Goal: Find specific page/section: Find specific page/section

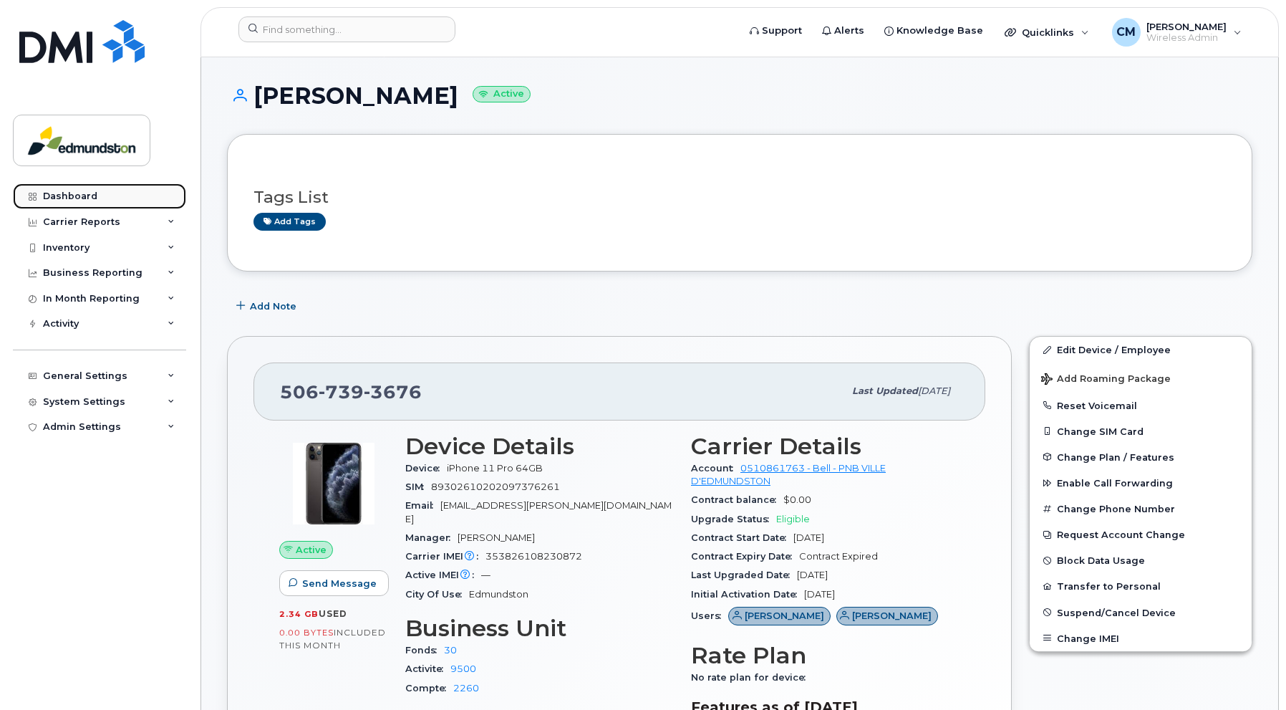
click at [70, 188] on link "Dashboard" at bounding box center [99, 196] width 173 height 26
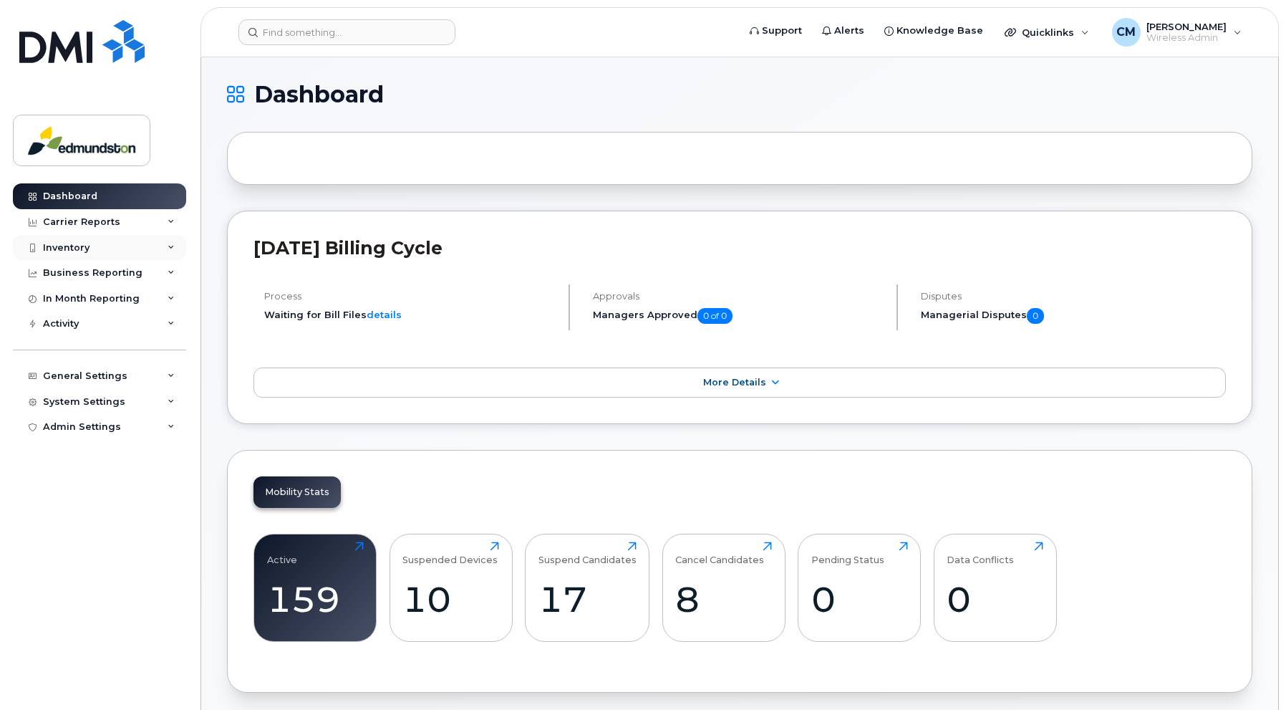
click at [70, 246] on div "Inventory" at bounding box center [66, 247] width 47 height 11
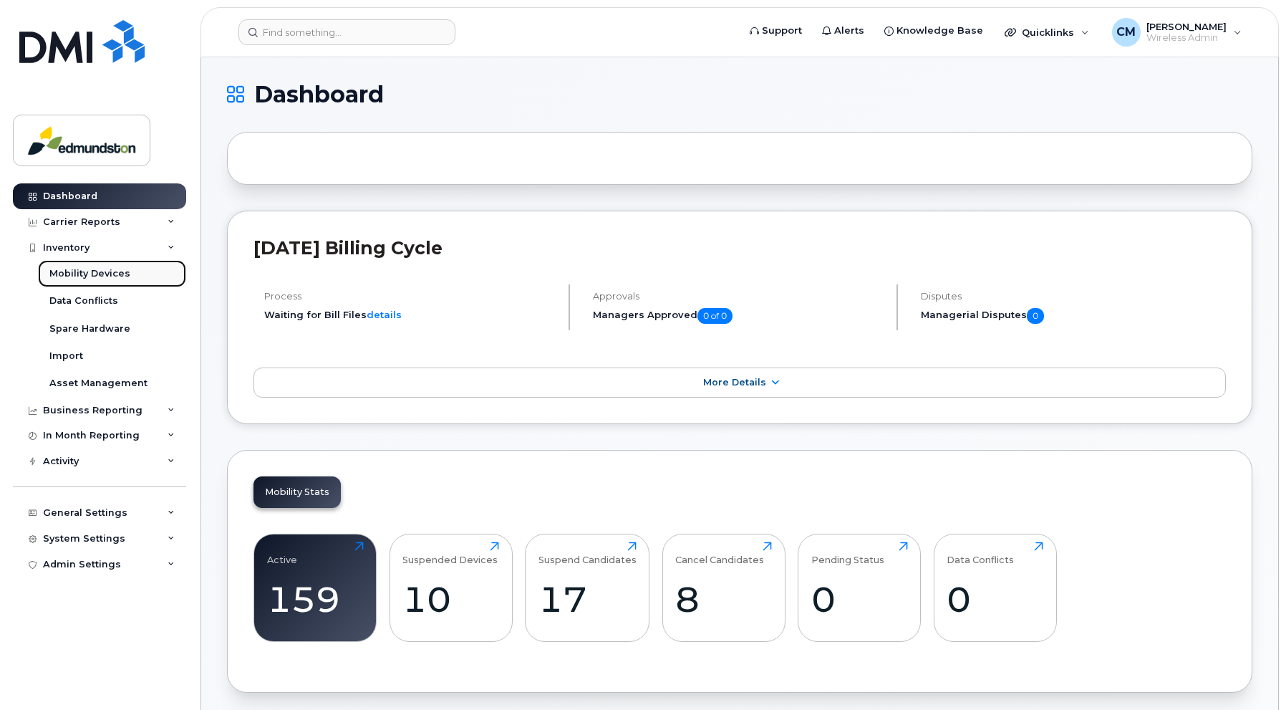
click at [64, 268] on div "Mobility Devices" at bounding box center [89, 273] width 81 height 13
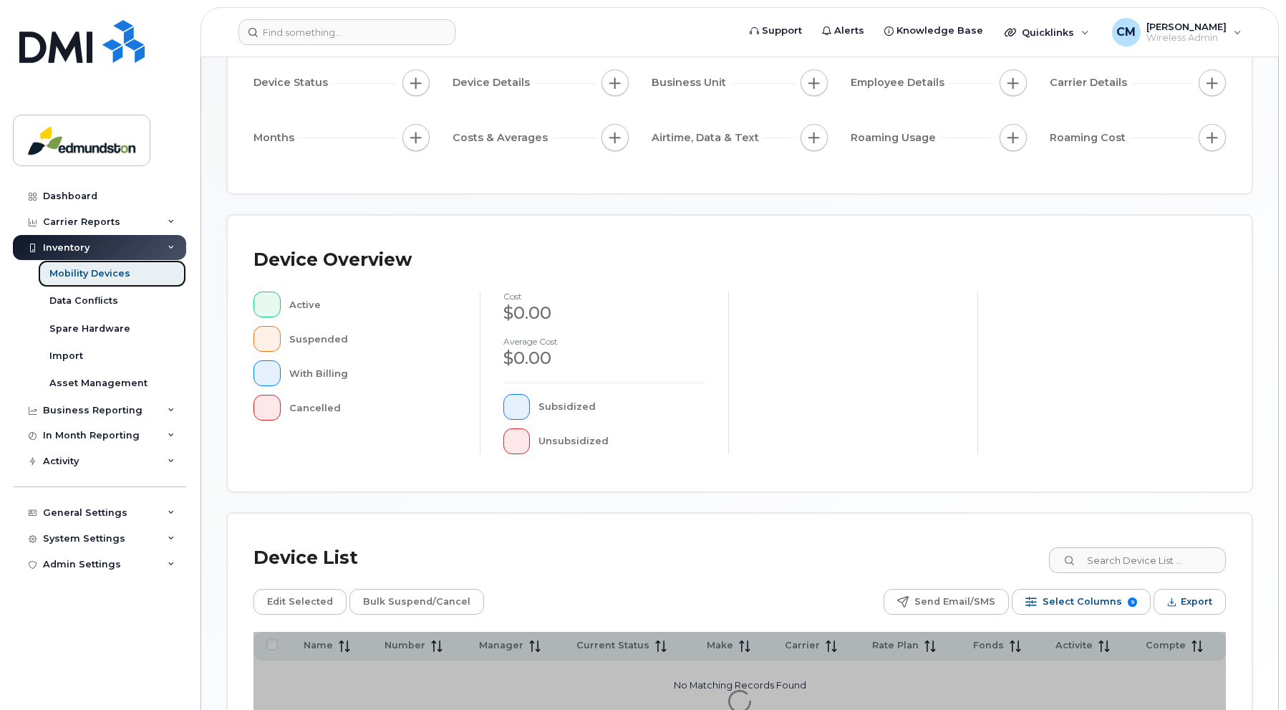
scroll to position [143, 0]
click at [1126, 561] on input at bounding box center [1137, 559] width 178 height 26
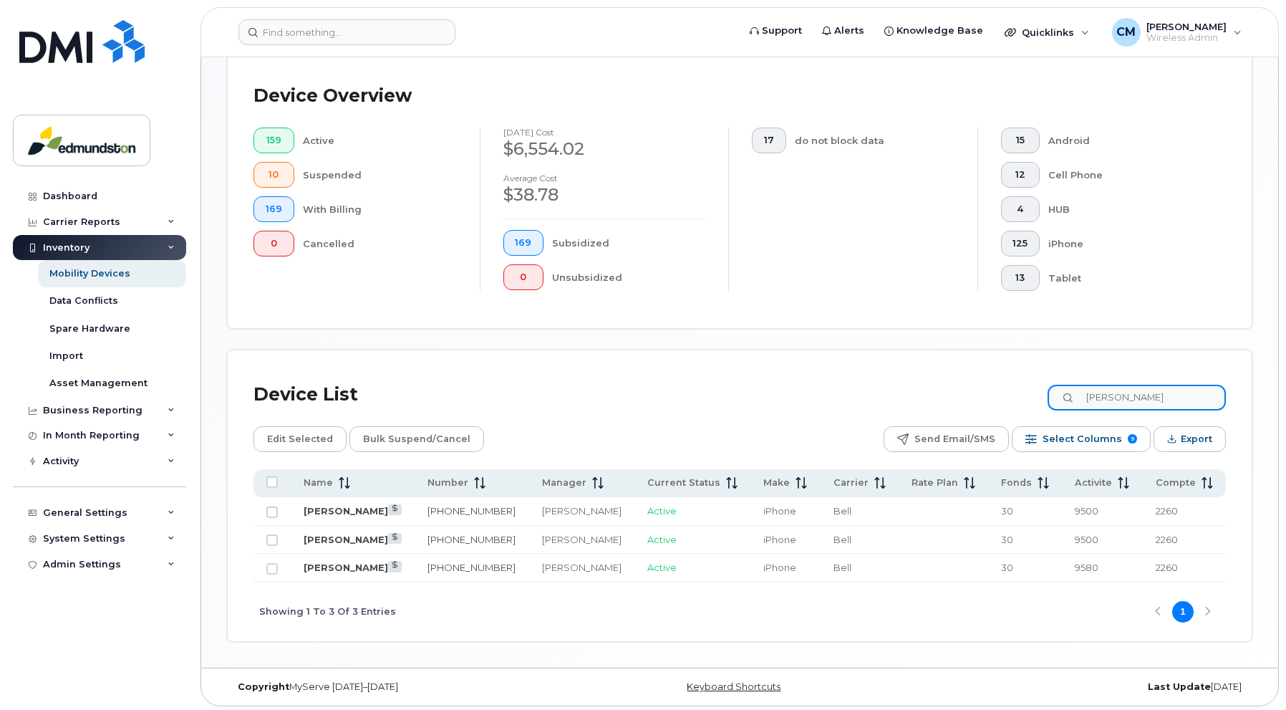
scroll to position [344, 0]
type input "pierre roy"
click at [322, 541] on link "[PERSON_NAME]" at bounding box center [346, 537] width 85 height 11
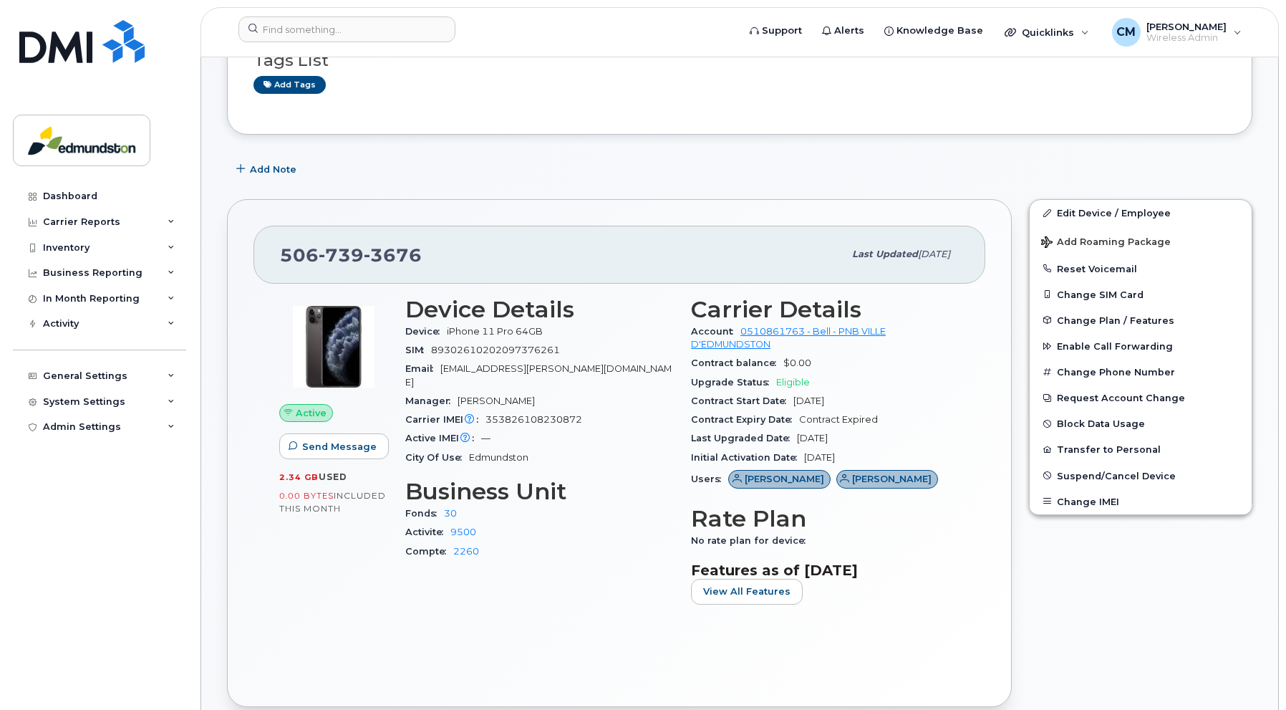
scroll to position [215, 0]
